Goal: Task Accomplishment & Management: Use online tool/utility

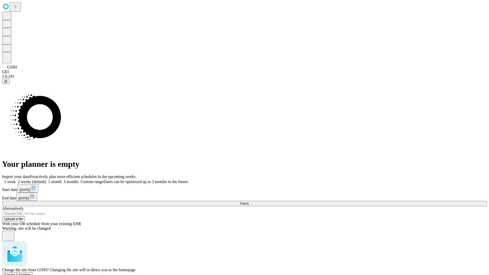
click at [31, 273] on span "Confirm" at bounding box center [25, 275] width 12 height 4
click at [46, 179] on label "2 weeks (default)" at bounding box center [31, 181] width 30 height 4
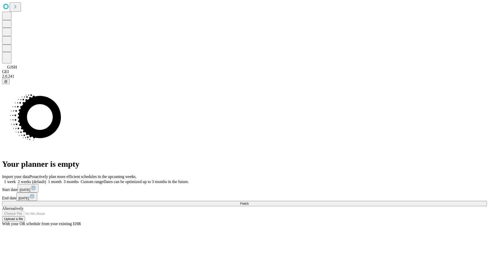
click at [248, 202] on span "Fetch" at bounding box center [244, 204] width 8 height 4
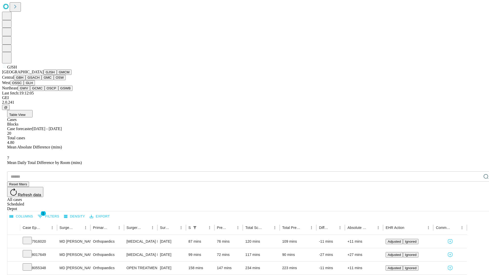
click at [57, 75] on button "GMCM" at bounding box center [64, 71] width 15 height 5
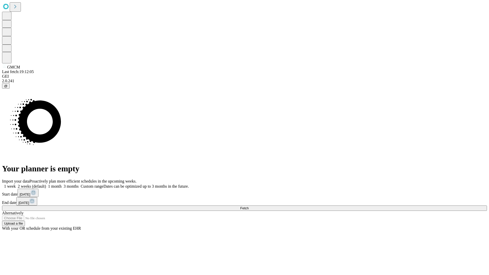
click at [46, 184] on label "2 weeks (default)" at bounding box center [31, 186] width 30 height 4
click at [248, 206] on span "Fetch" at bounding box center [244, 208] width 8 height 4
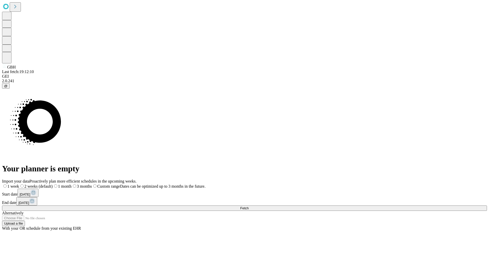
click at [248, 206] on span "Fetch" at bounding box center [244, 208] width 8 height 4
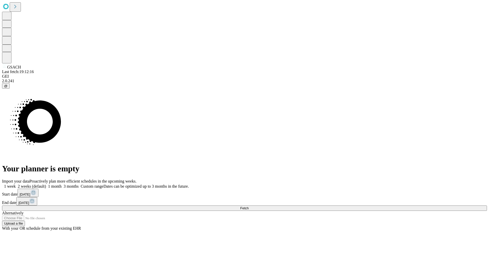
click at [46, 184] on label "2 weeks (default)" at bounding box center [31, 186] width 30 height 4
click at [248, 206] on span "Fetch" at bounding box center [244, 208] width 8 height 4
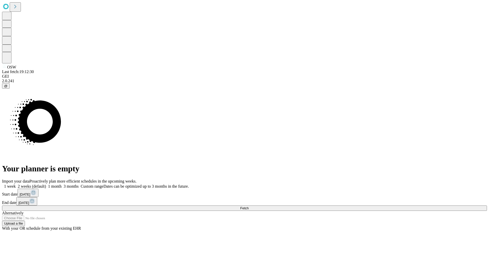
click at [46, 184] on label "2 weeks (default)" at bounding box center [31, 186] width 30 height 4
click at [248, 206] on span "Fetch" at bounding box center [244, 208] width 8 height 4
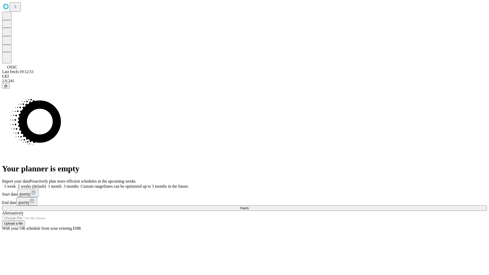
click at [46, 184] on label "2 weeks (default)" at bounding box center [31, 186] width 30 height 4
click at [248, 206] on span "Fetch" at bounding box center [244, 208] width 8 height 4
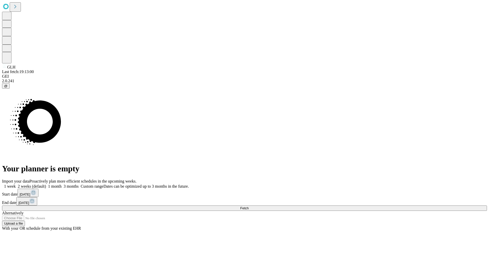
click at [46, 184] on label "2 weeks (default)" at bounding box center [31, 186] width 30 height 4
click at [248, 206] on span "Fetch" at bounding box center [244, 208] width 8 height 4
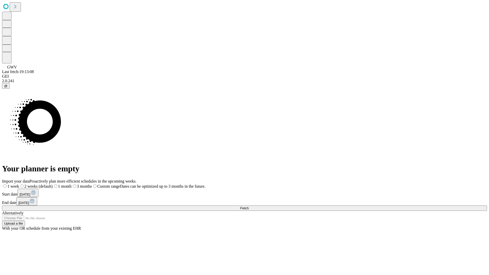
click at [53, 184] on label "2 weeks (default)" at bounding box center [36, 186] width 34 height 4
click at [248, 206] on span "Fetch" at bounding box center [244, 208] width 8 height 4
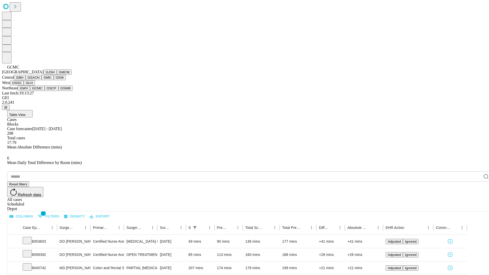
click at [45, 91] on button "OSCP" at bounding box center [52, 88] width 14 height 5
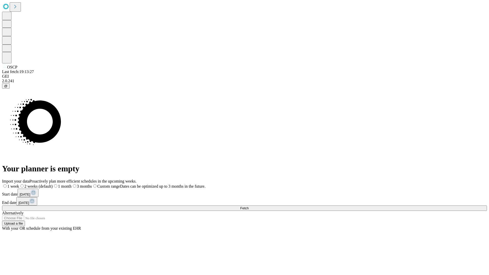
click at [53, 184] on label "2 weeks (default)" at bounding box center [36, 186] width 34 height 4
click at [248, 206] on span "Fetch" at bounding box center [244, 208] width 8 height 4
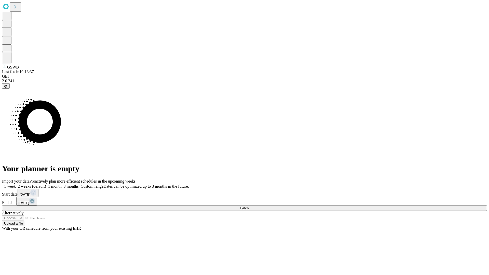
click at [46, 184] on label "2 weeks (default)" at bounding box center [31, 186] width 30 height 4
click at [248, 206] on span "Fetch" at bounding box center [244, 208] width 8 height 4
